Goal: Information Seeking & Learning: Learn about a topic

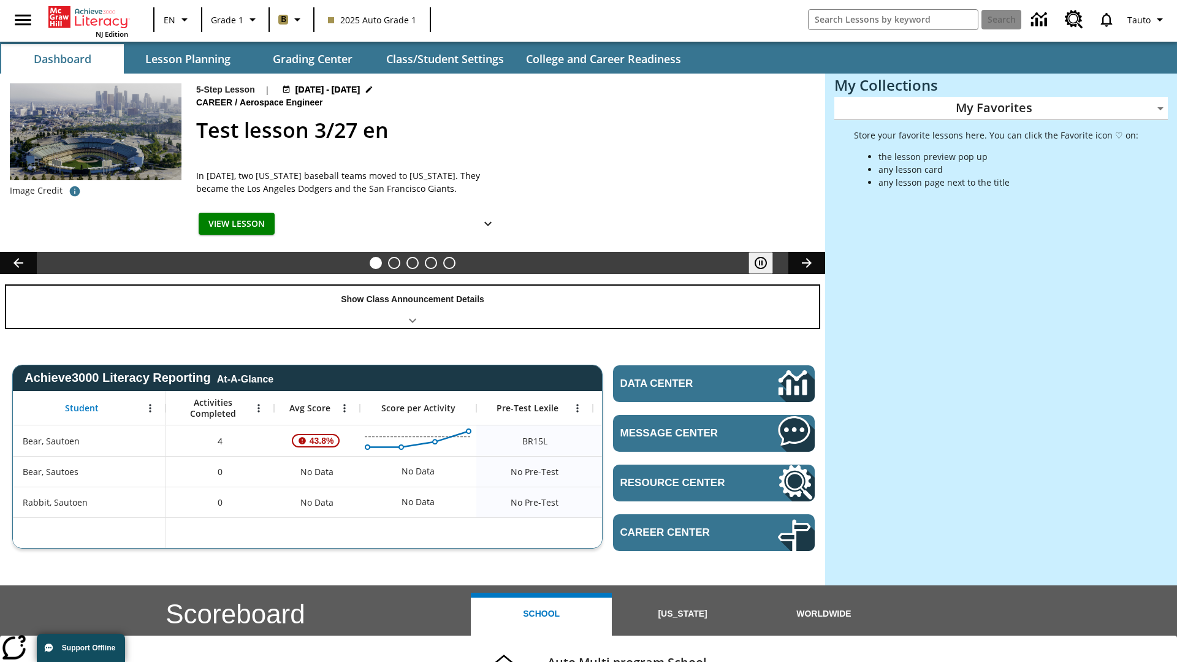
click at [413, 307] on div "Show Class Announcement Details" at bounding box center [412, 307] width 813 height 42
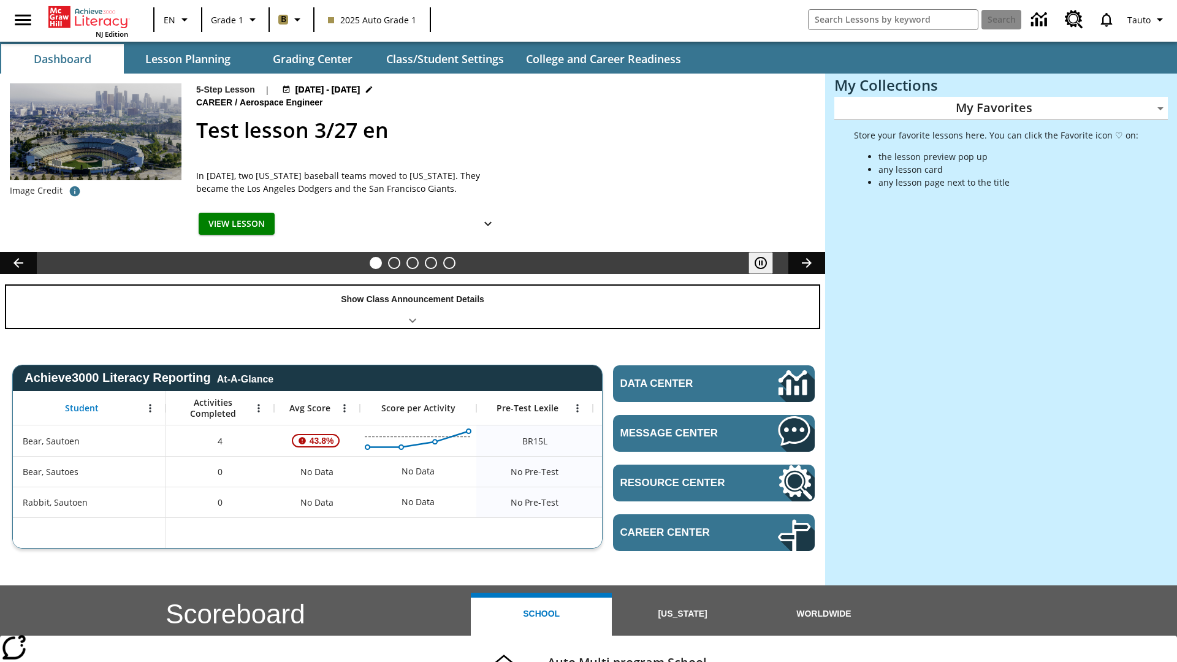
click at [413, 307] on div "Show Class Announcement Details" at bounding box center [412, 307] width 813 height 42
